Goal: Information Seeking & Learning: Get advice/opinions

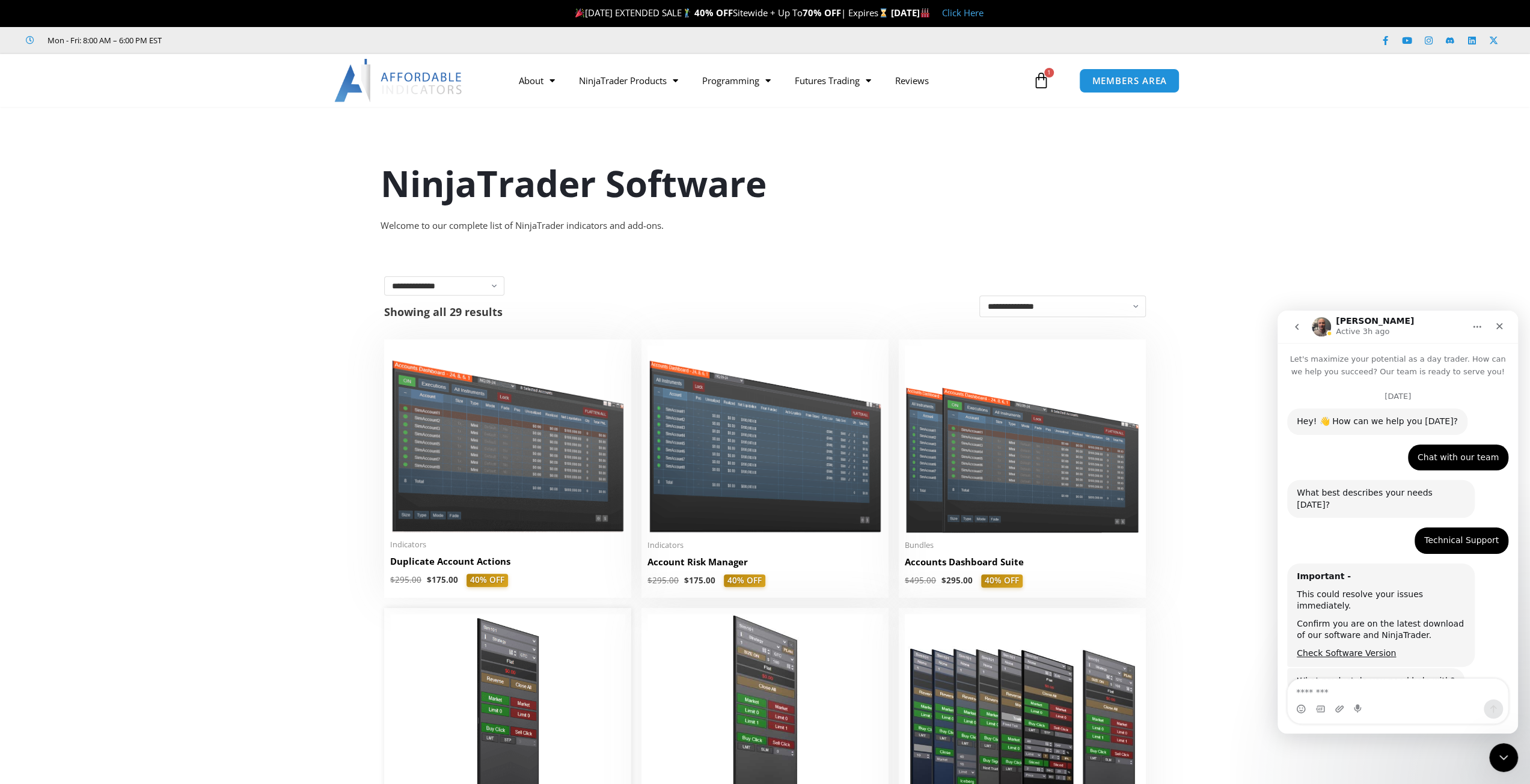
scroll to position [3670, 0]
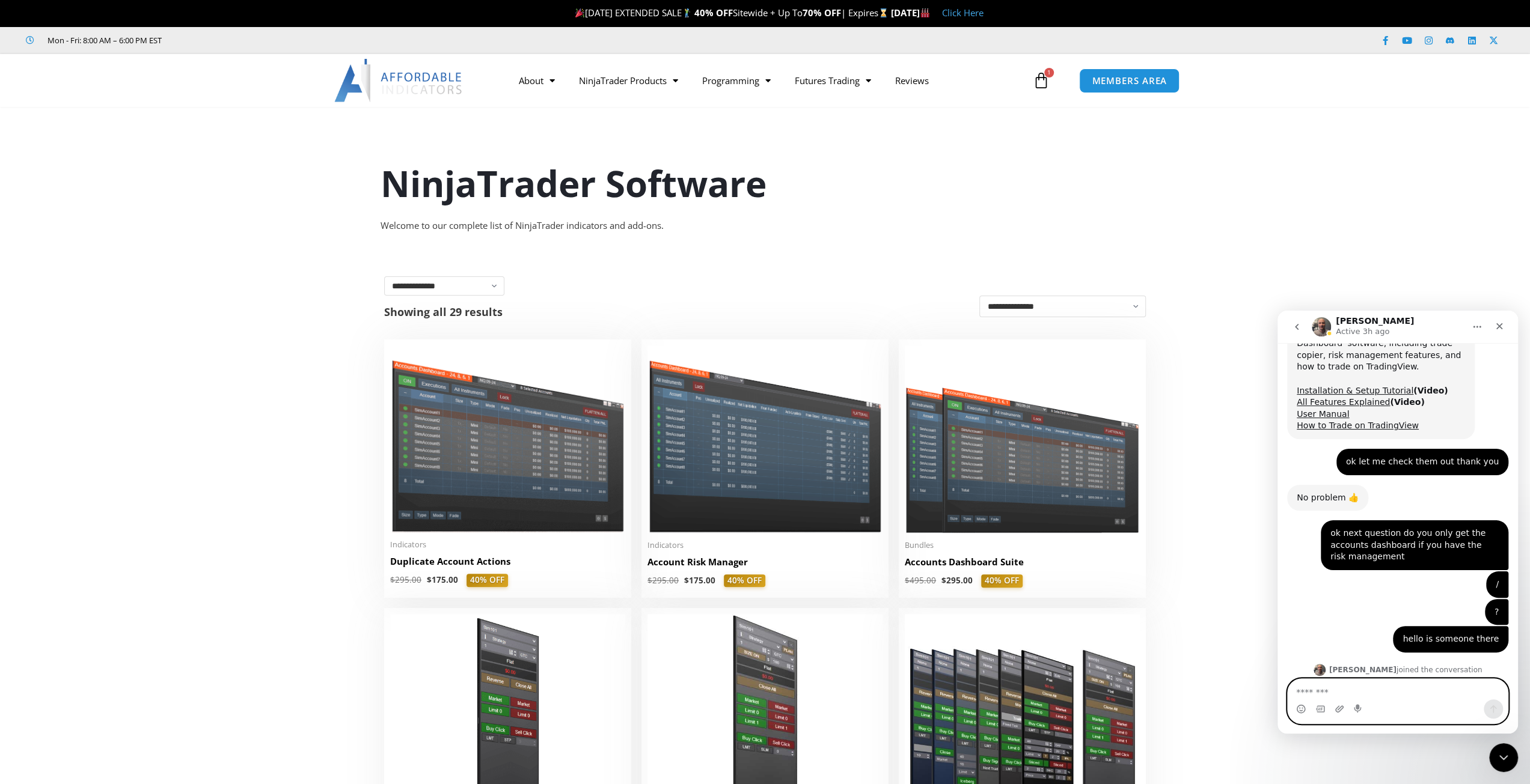
click at [1307, 694] on textarea "Message…" at bounding box center [1398, 689] width 220 height 20
click at [1320, 691] on textarea "Message…" at bounding box center [1398, 689] width 220 height 20
click at [1335, 690] on textarea "Message…" at bounding box center [1398, 689] width 220 height 20
type textarea "**********"
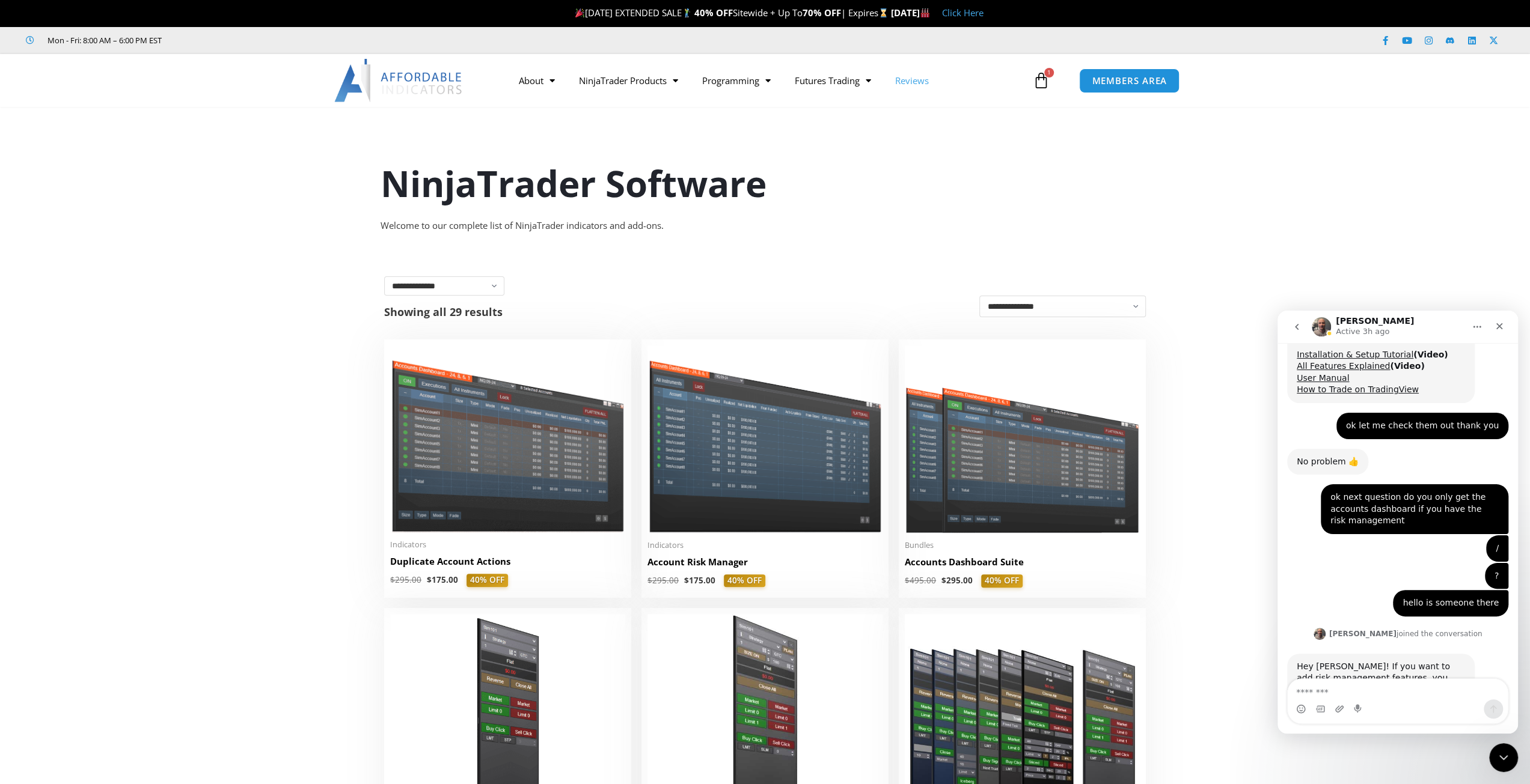
click at [915, 84] on link "Reviews" at bounding box center [912, 81] width 58 height 28
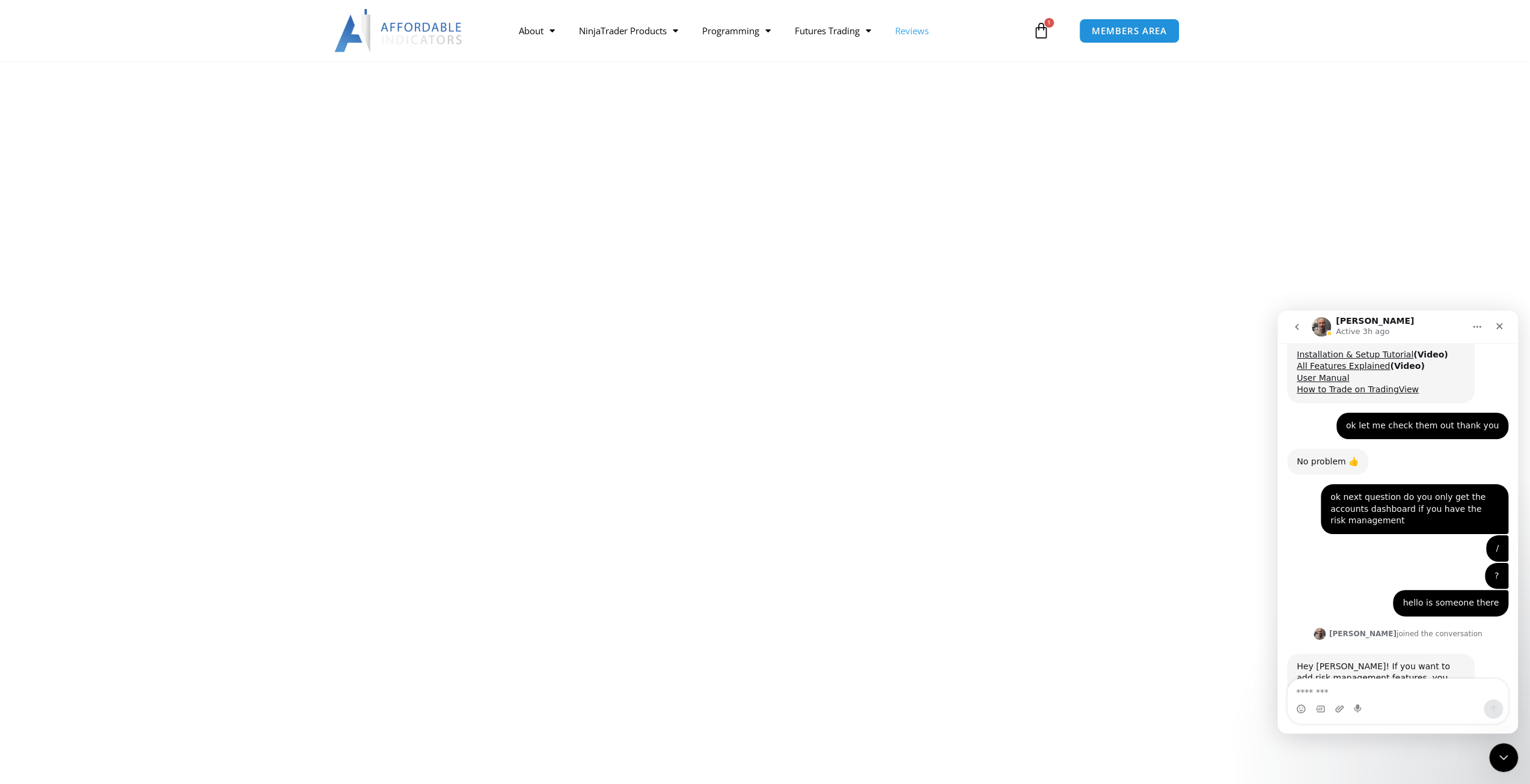
scroll to position [601, 0]
